Goal: Check status: Check status

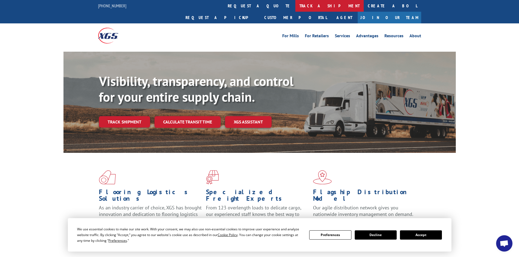
click at [295, 4] on link "track a shipment" at bounding box center [329, 6] width 68 height 12
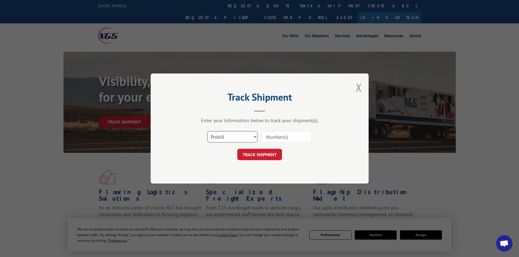
click at [226, 137] on select "Select category... Probill BOL PO" at bounding box center [232, 136] width 50 height 11
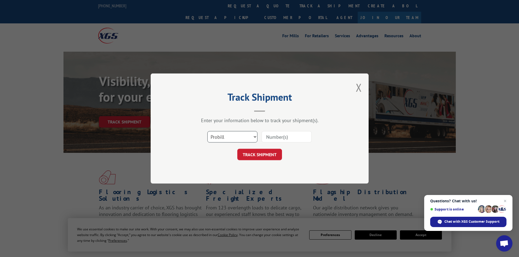
select select "bol"
click at [207, 131] on select "Select category... Probill BOL PO" at bounding box center [232, 136] width 50 height 11
click at [504, 200] on span "Close chat" at bounding box center [505, 201] width 7 height 7
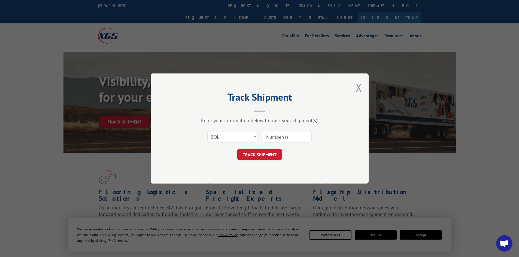
paste input "6021307"
type input "6021307"
click at [254, 153] on button "TRACK SHIPMENT" at bounding box center [259, 154] width 45 height 11
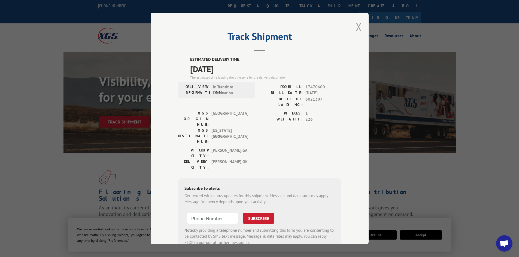
click at [356, 27] on button "Close modal" at bounding box center [359, 27] width 6 height 14
